Goal: Information Seeking & Learning: Learn about a topic

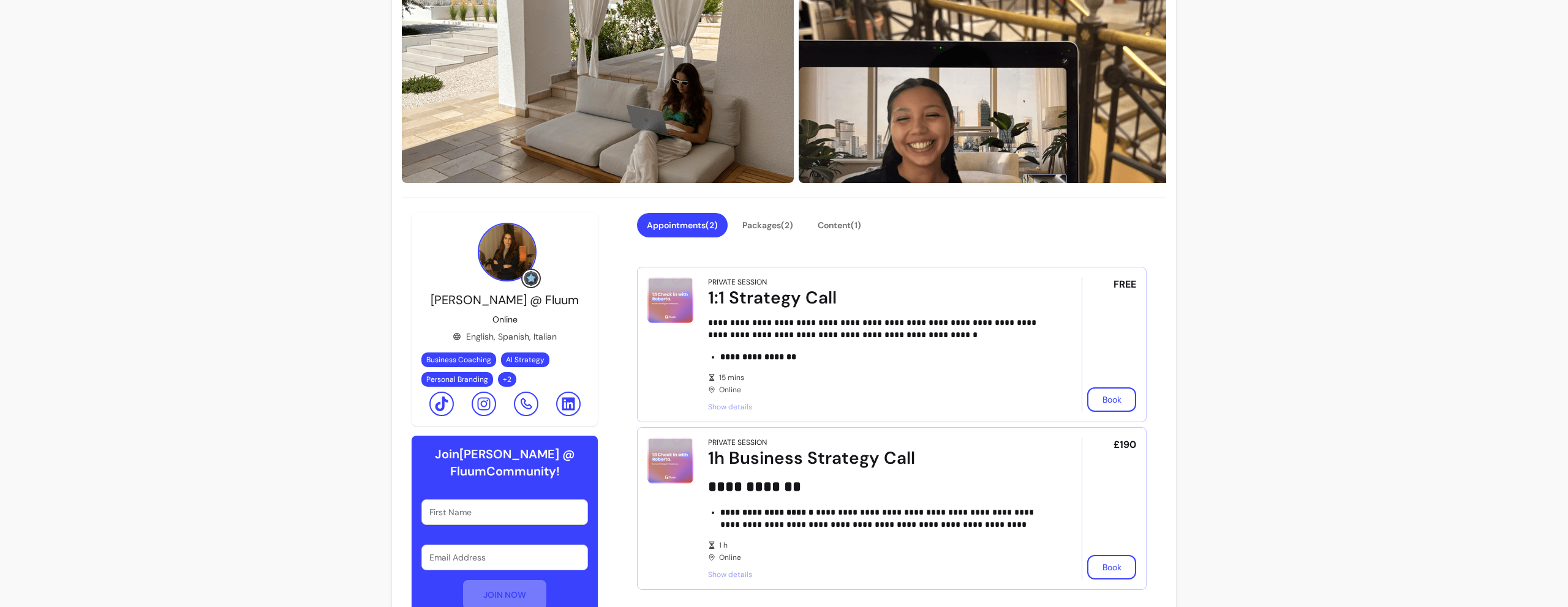
scroll to position [155, 0]
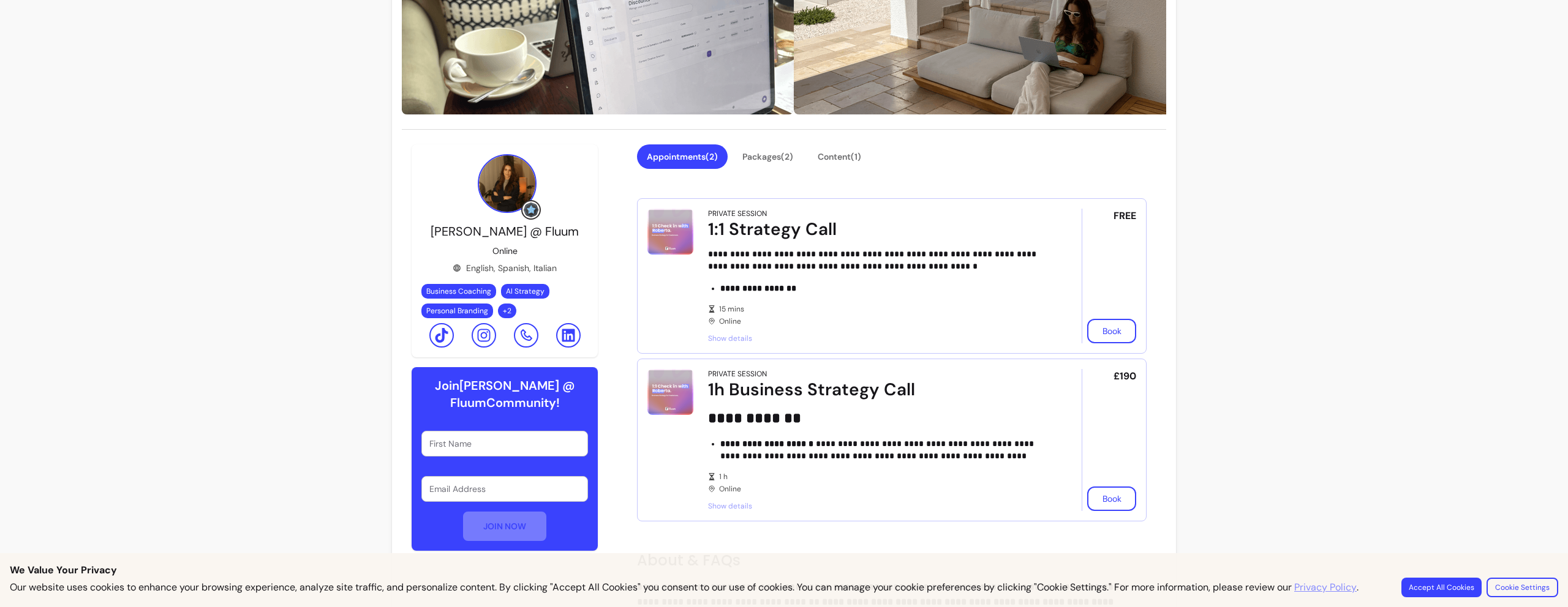
click at [733, 337] on span "Show details" at bounding box center [878, 339] width 339 height 10
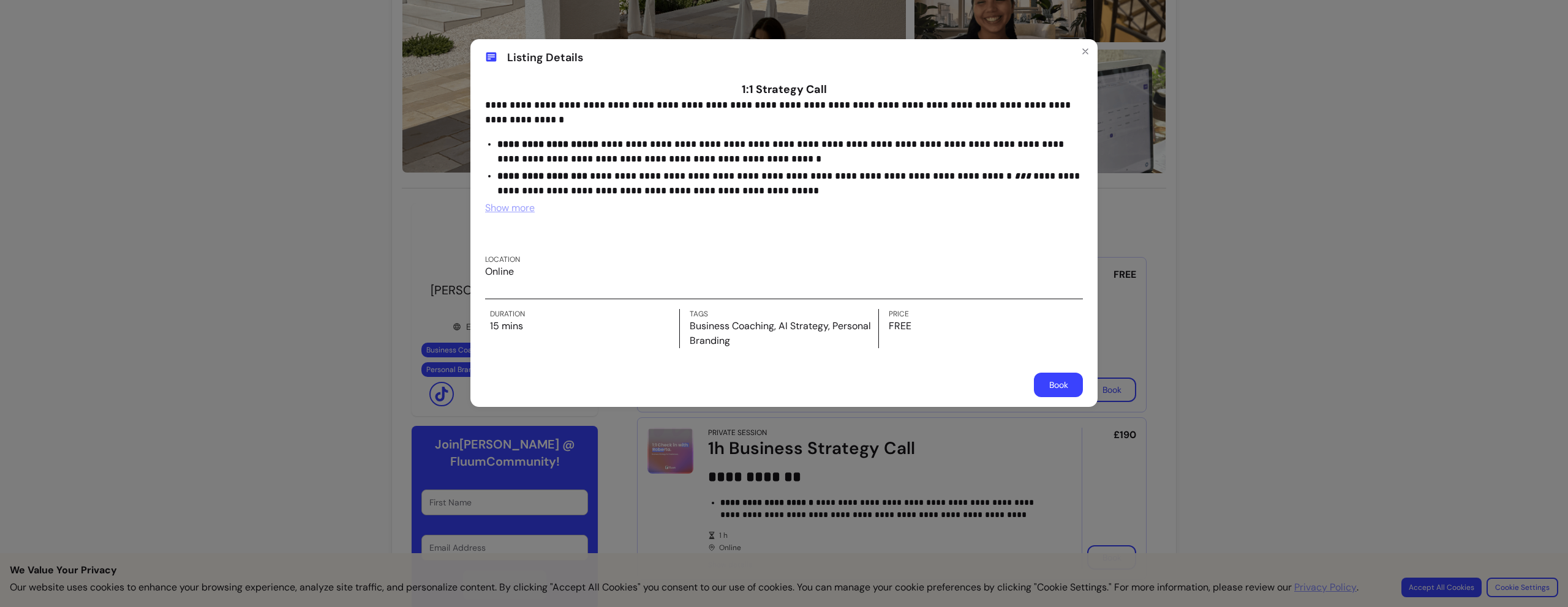
click at [499, 205] on span "Show more" at bounding box center [510, 208] width 49 height 13
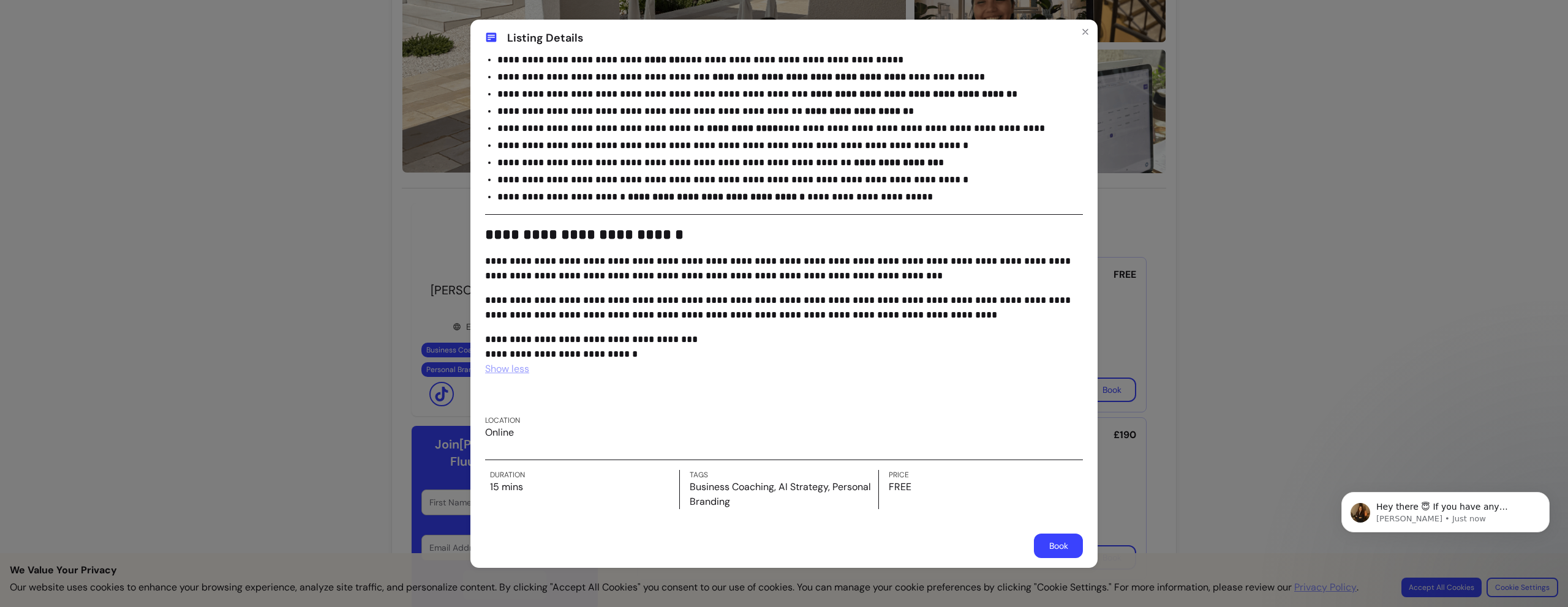
scroll to position [0, 0]
click at [1083, 30] on icon "Close" at bounding box center [1085, 32] width 10 height 10
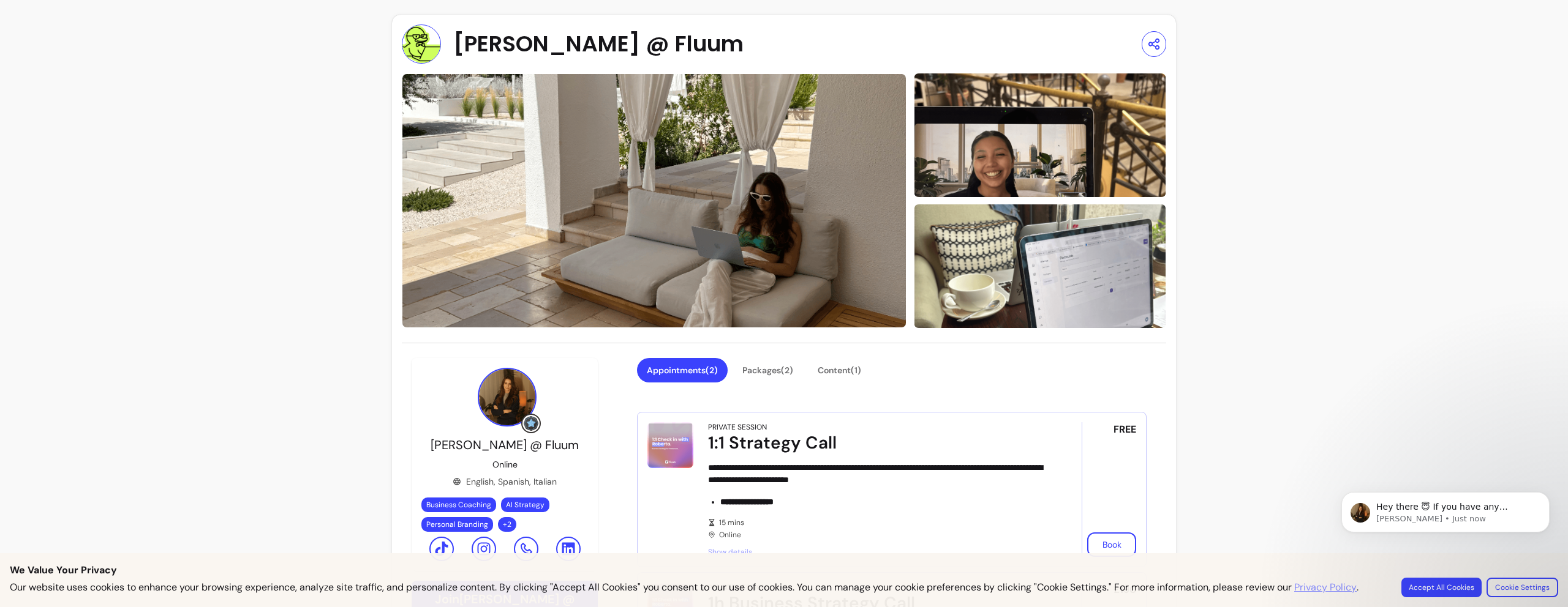
click at [681, 187] on img at bounding box center [654, 201] width 505 height 254
click at [682, 187] on img at bounding box center [654, 201] width 505 height 254
click at [1024, 158] on img at bounding box center [1040, 134] width 253 height 126
click at [1017, 250] on img at bounding box center [1040, 266] width 253 height 126
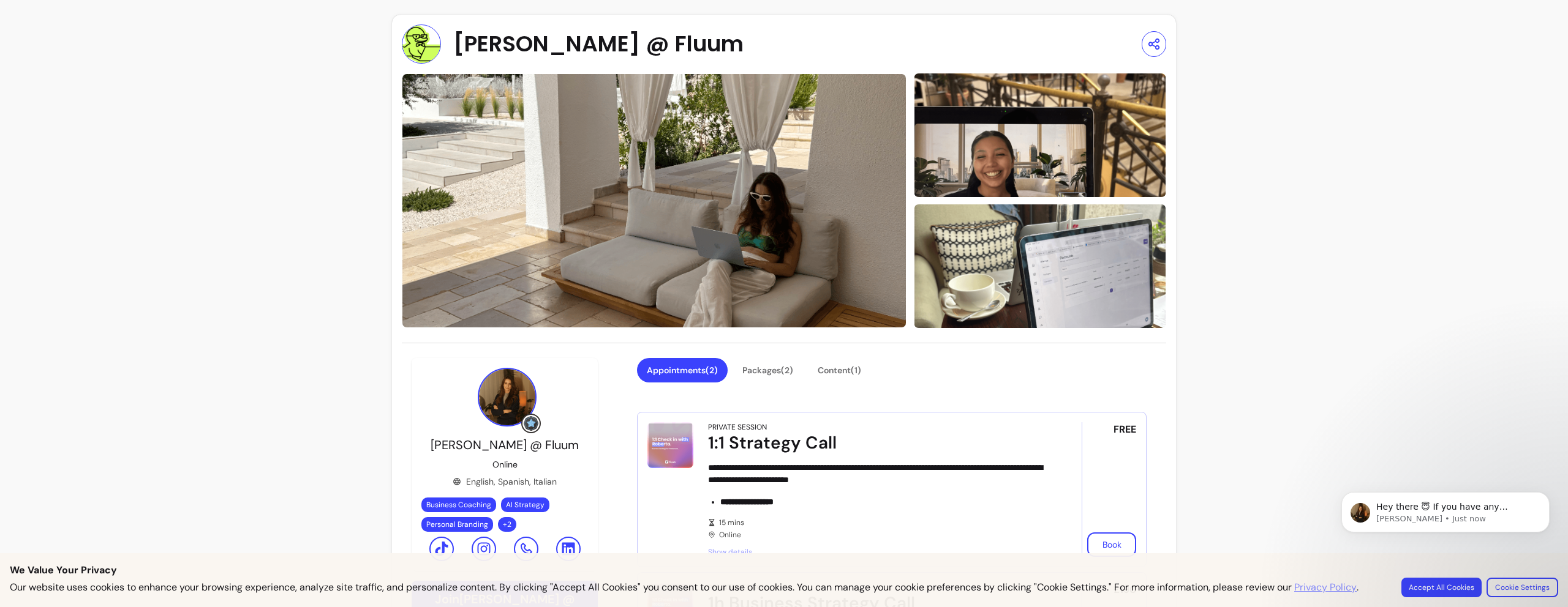
click at [1017, 248] on img at bounding box center [1040, 266] width 253 height 126
click at [1016, 246] on img at bounding box center [1040, 266] width 253 height 126
